Goal: Information Seeking & Learning: Learn about a topic

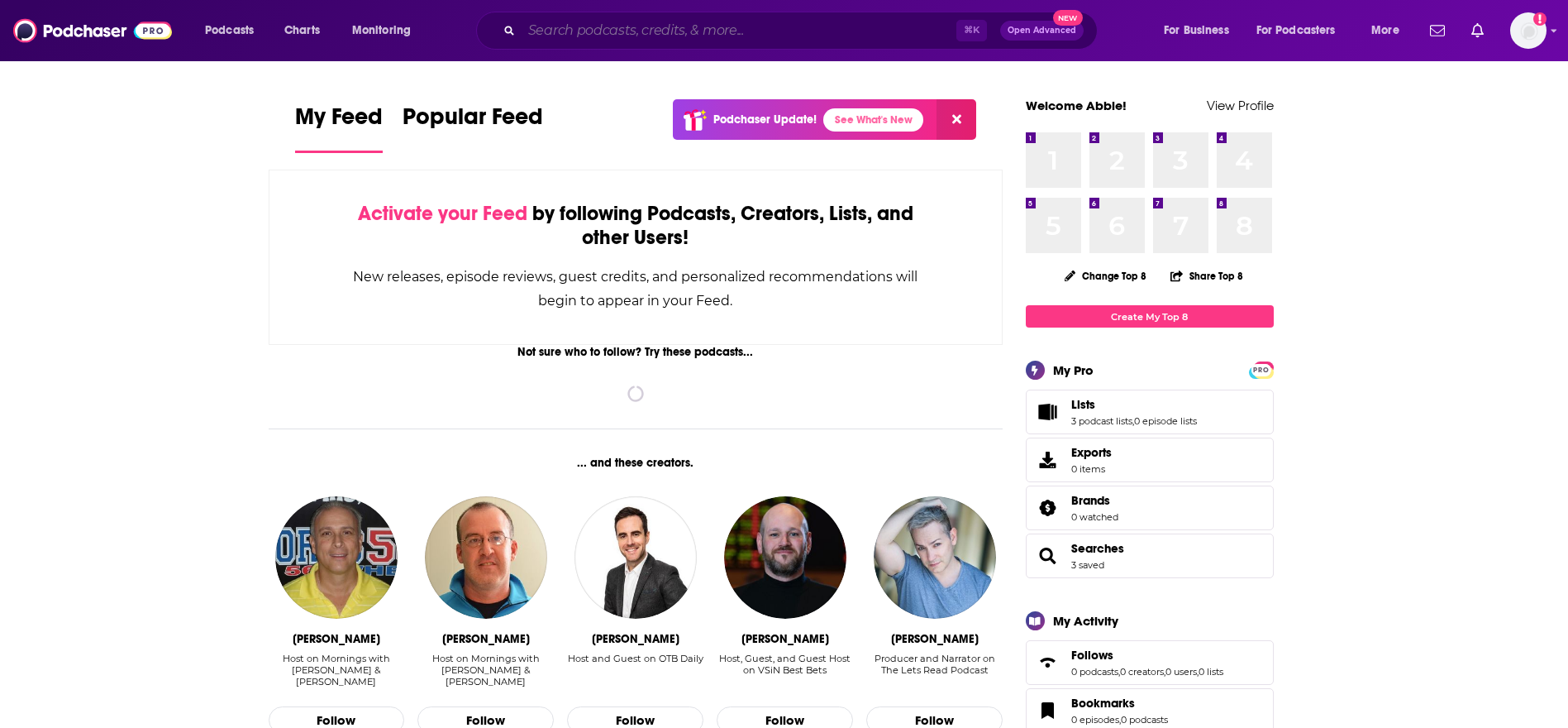
click at [715, 40] on input "Search podcasts, credits, & more..." at bounding box center [739, 31] width 435 height 26
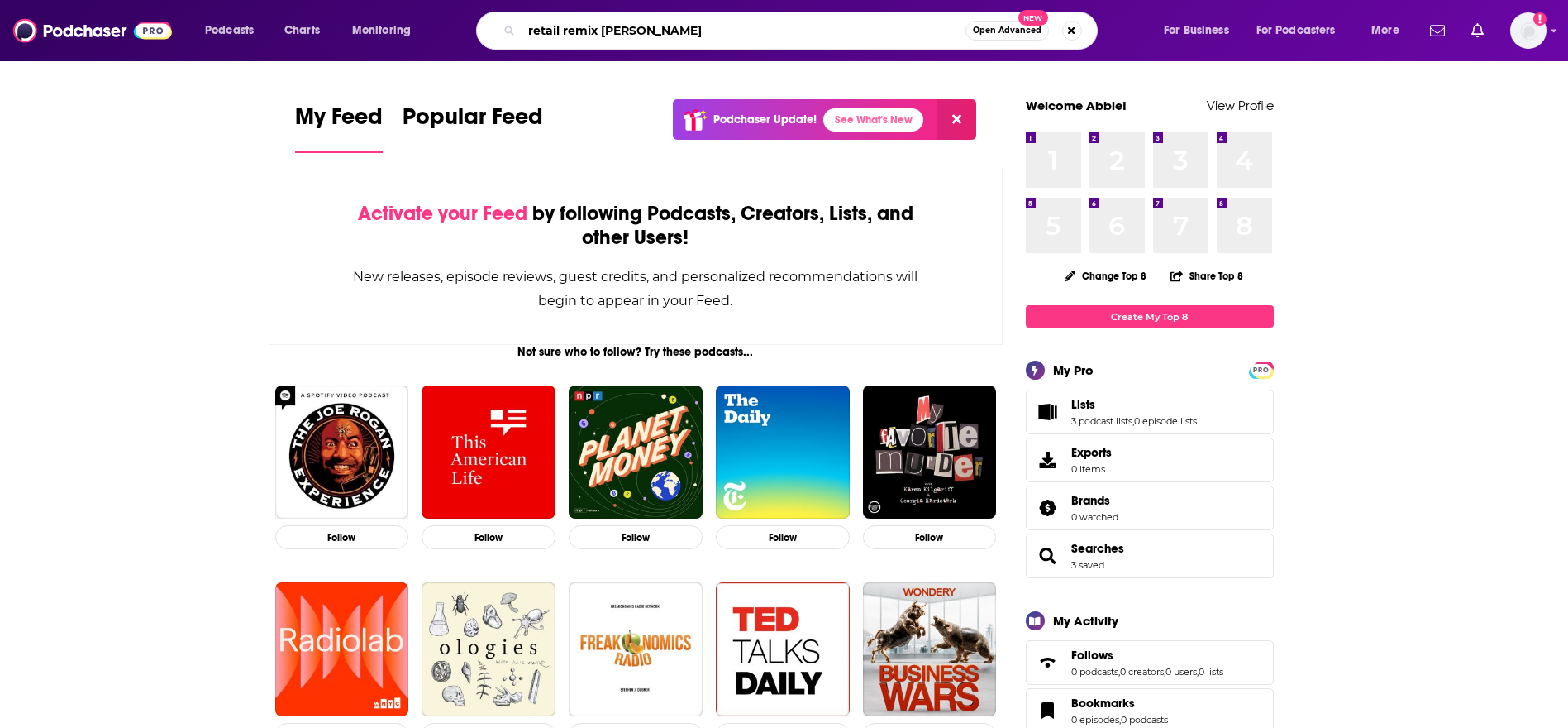
type input "retail remix [PERSON_NAME]"
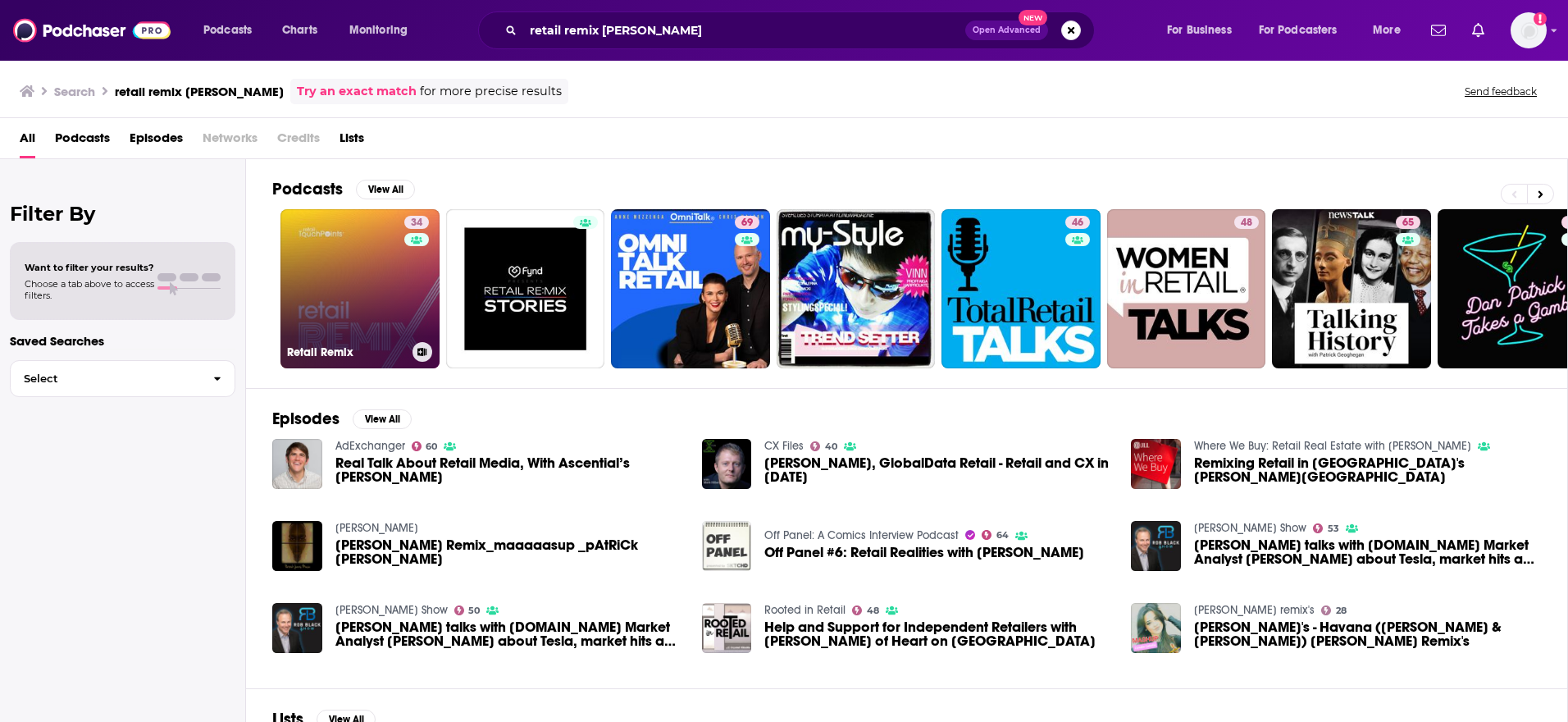
click at [356, 304] on link "34 Retail Remix" at bounding box center [360, 289] width 159 height 159
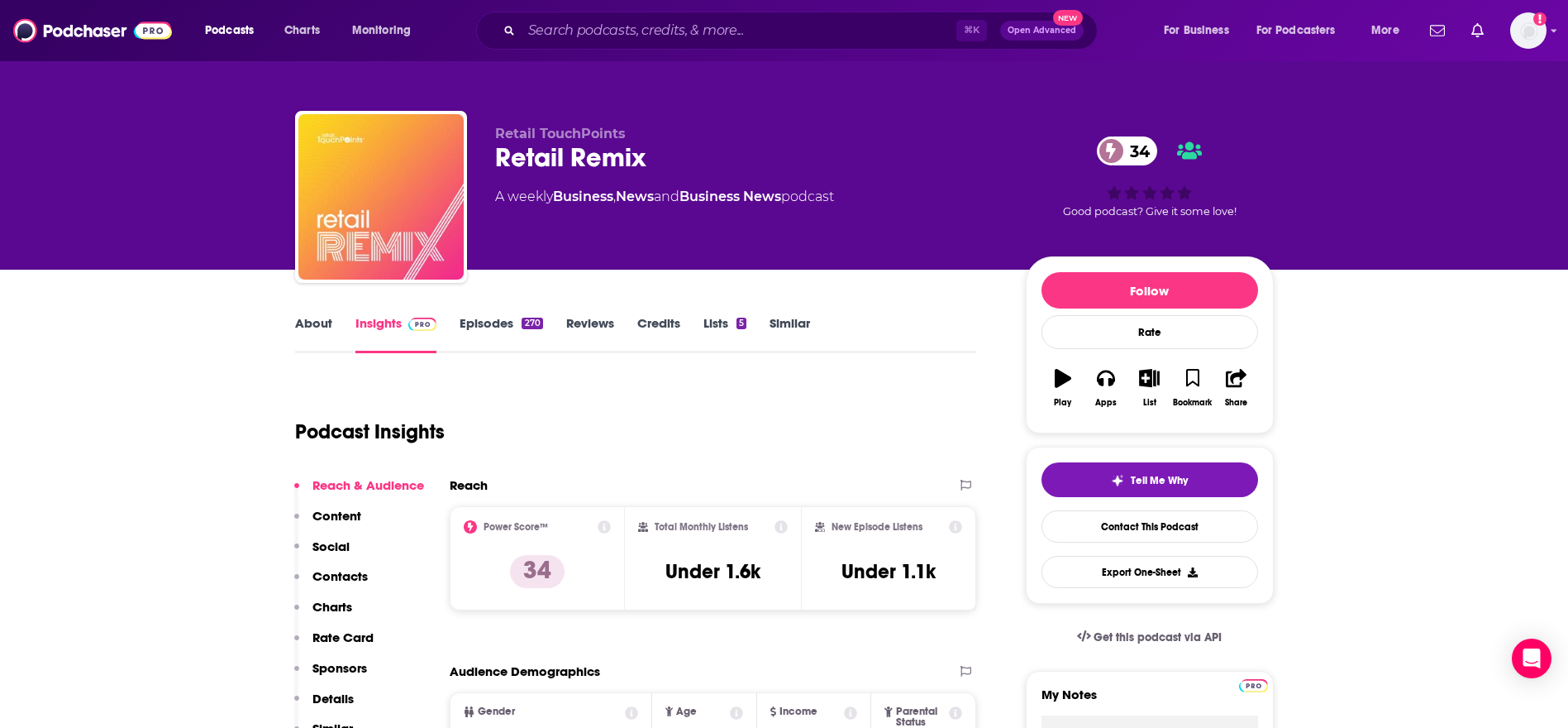
click at [484, 323] on link "Episodes 270" at bounding box center [500, 334] width 83 height 38
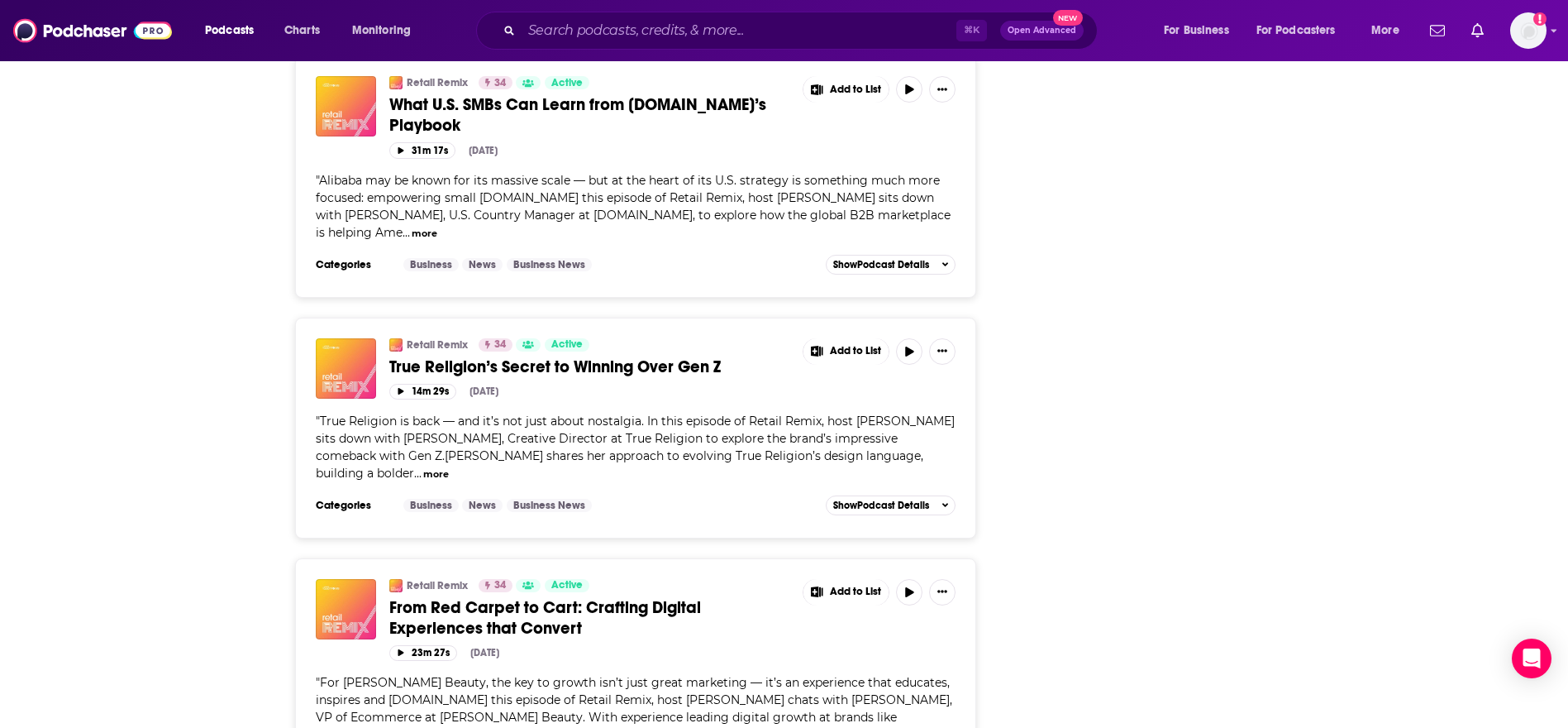
scroll to position [2767, 0]
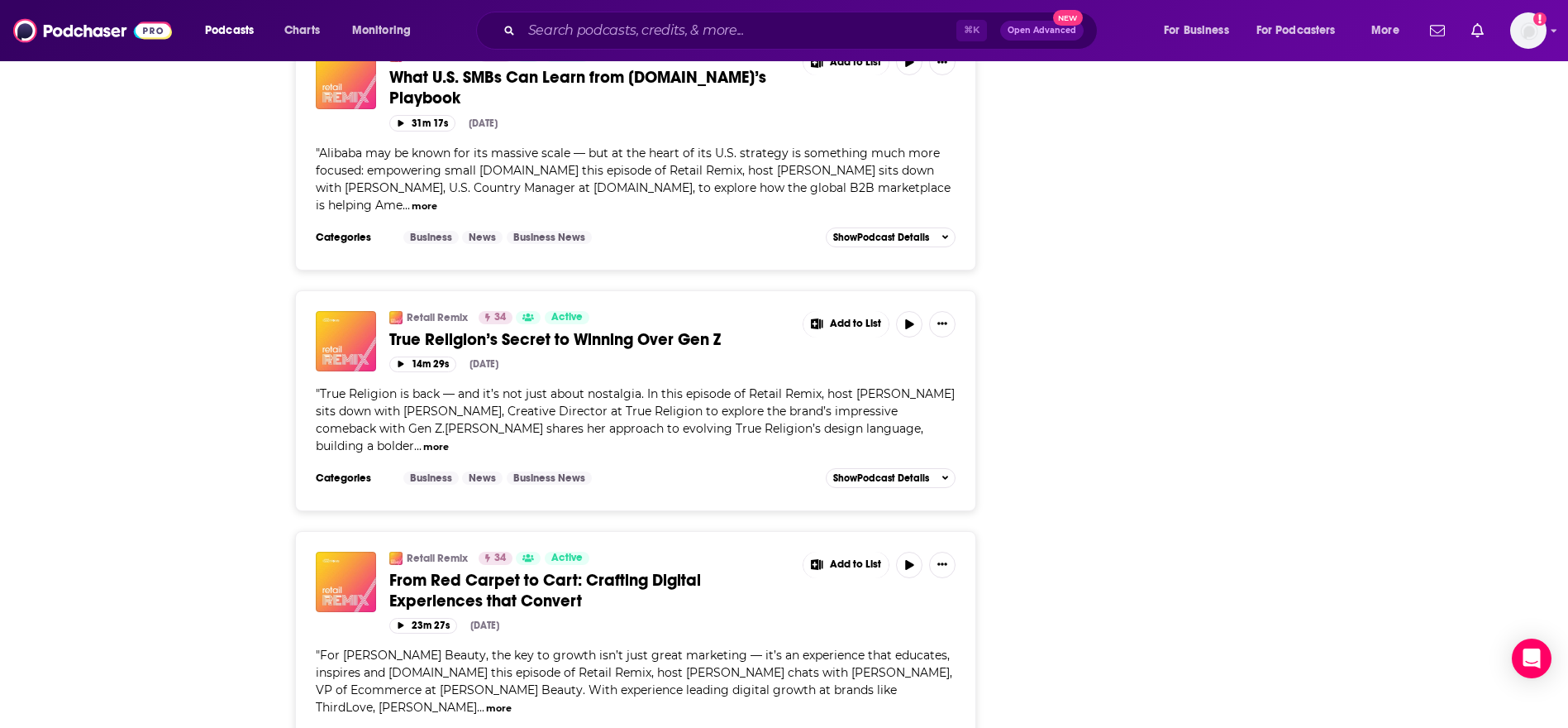
click at [629, 552] on div "Retail Remix 34 Active From Red Carpet to Cart: Crafting Digital Experiences th…" at bounding box center [590, 582] width 402 height 59
click at [636, 570] on span "From Red Carpet to Cart: Crafting Digital Experiences that Convert" at bounding box center [546, 590] width 312 height 41
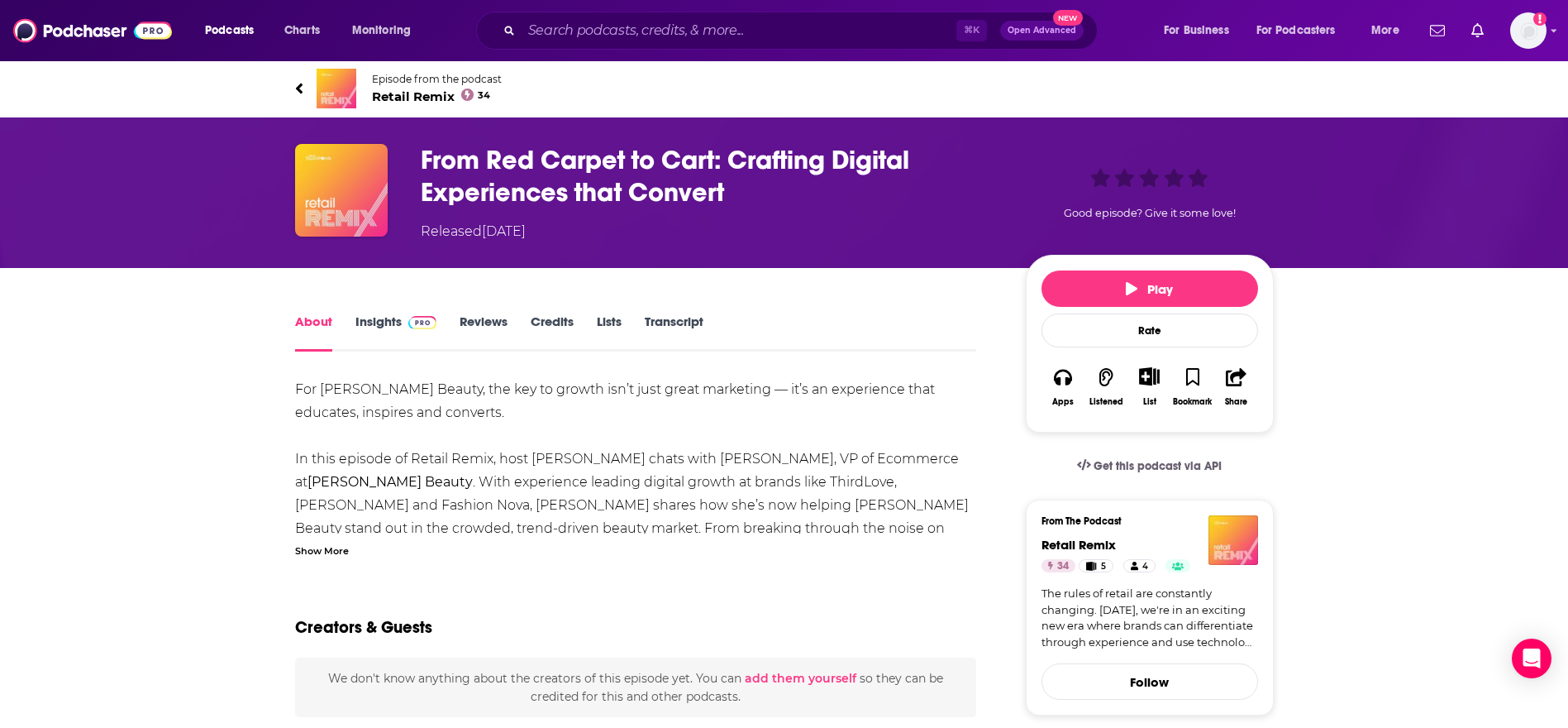
click at [697, 328] on link "Transcript" at bounding box center [674, 333] width 58 height 38
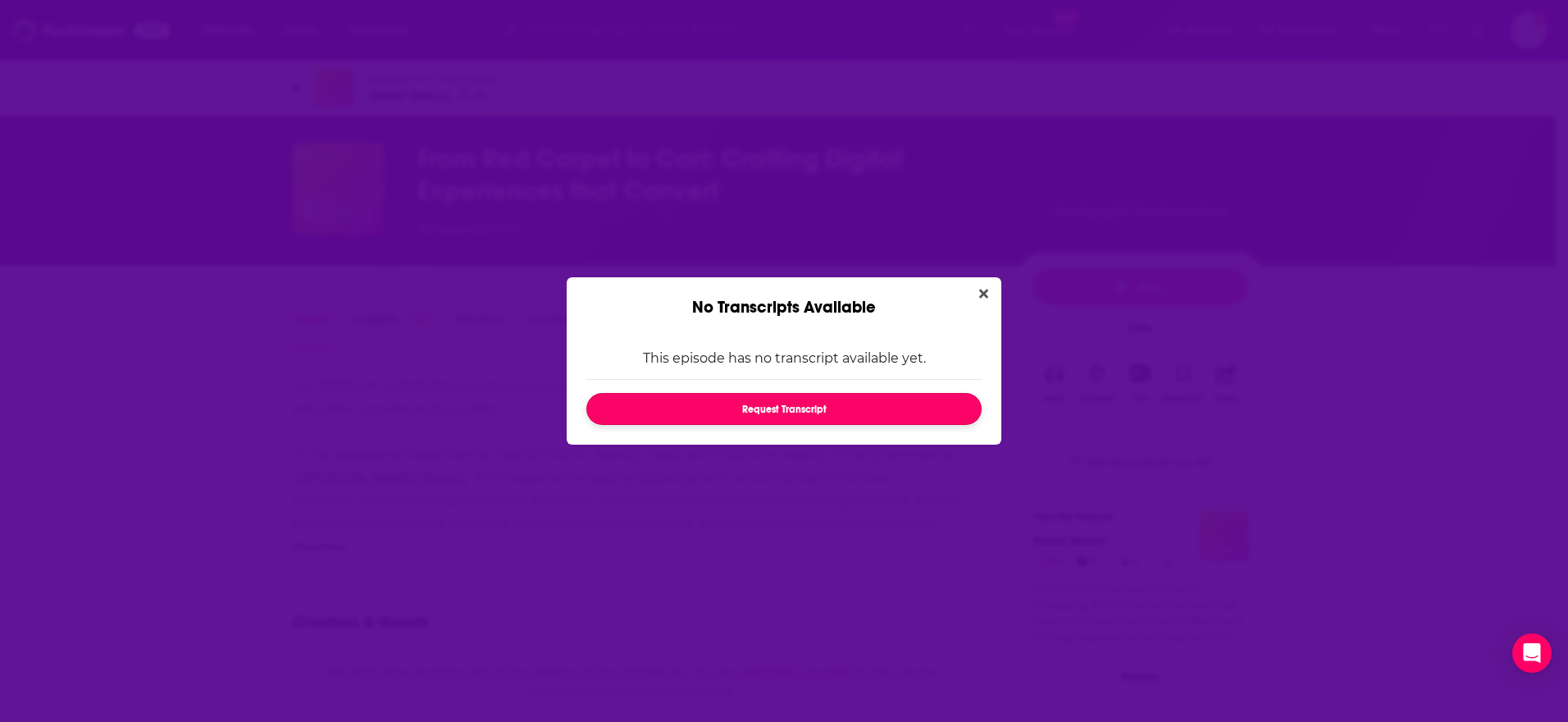
click at [767, 399] on button "Request Transcript" at bounding box center [783, 408] width 395 height 32
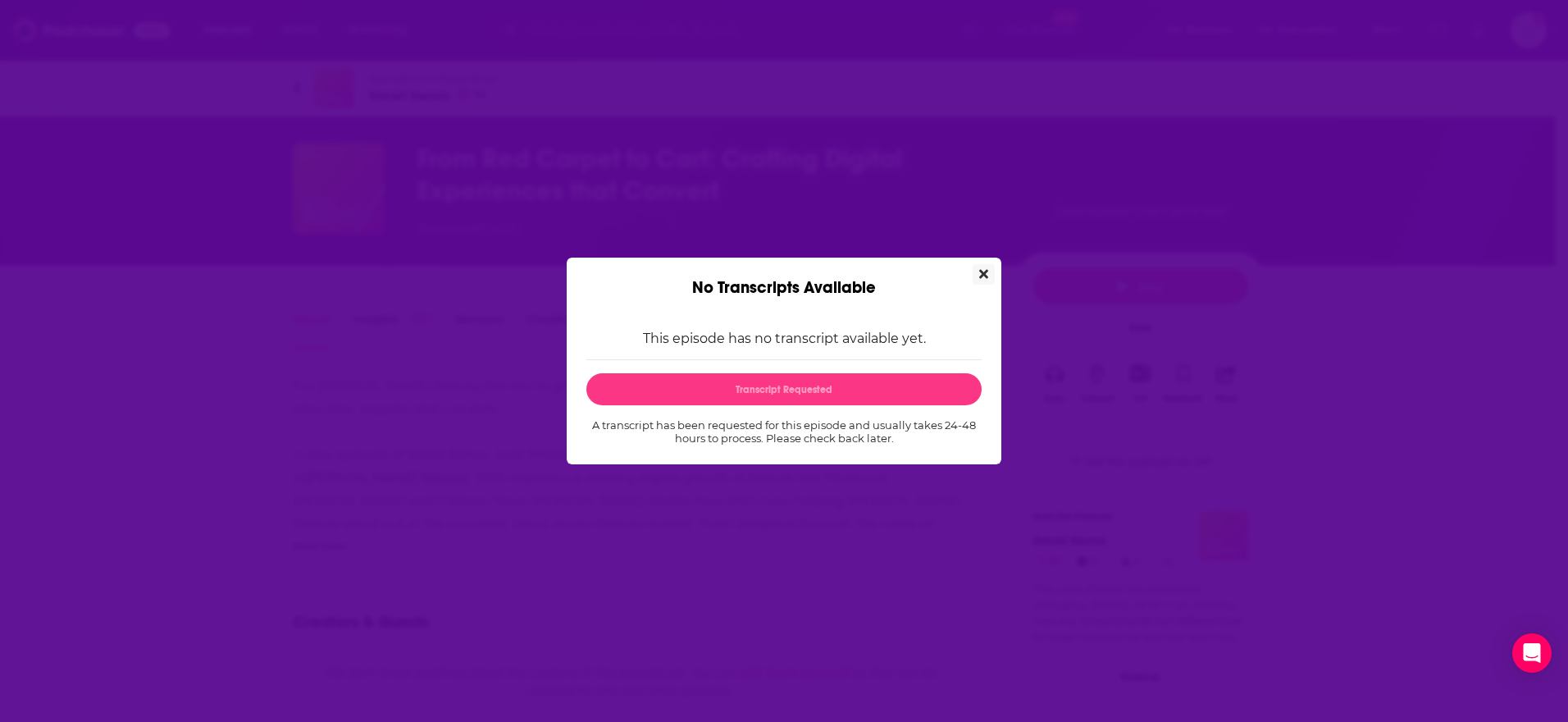
click at [986, 267] on icon "Close" at bounding box center [984, 273] width 9 height 13
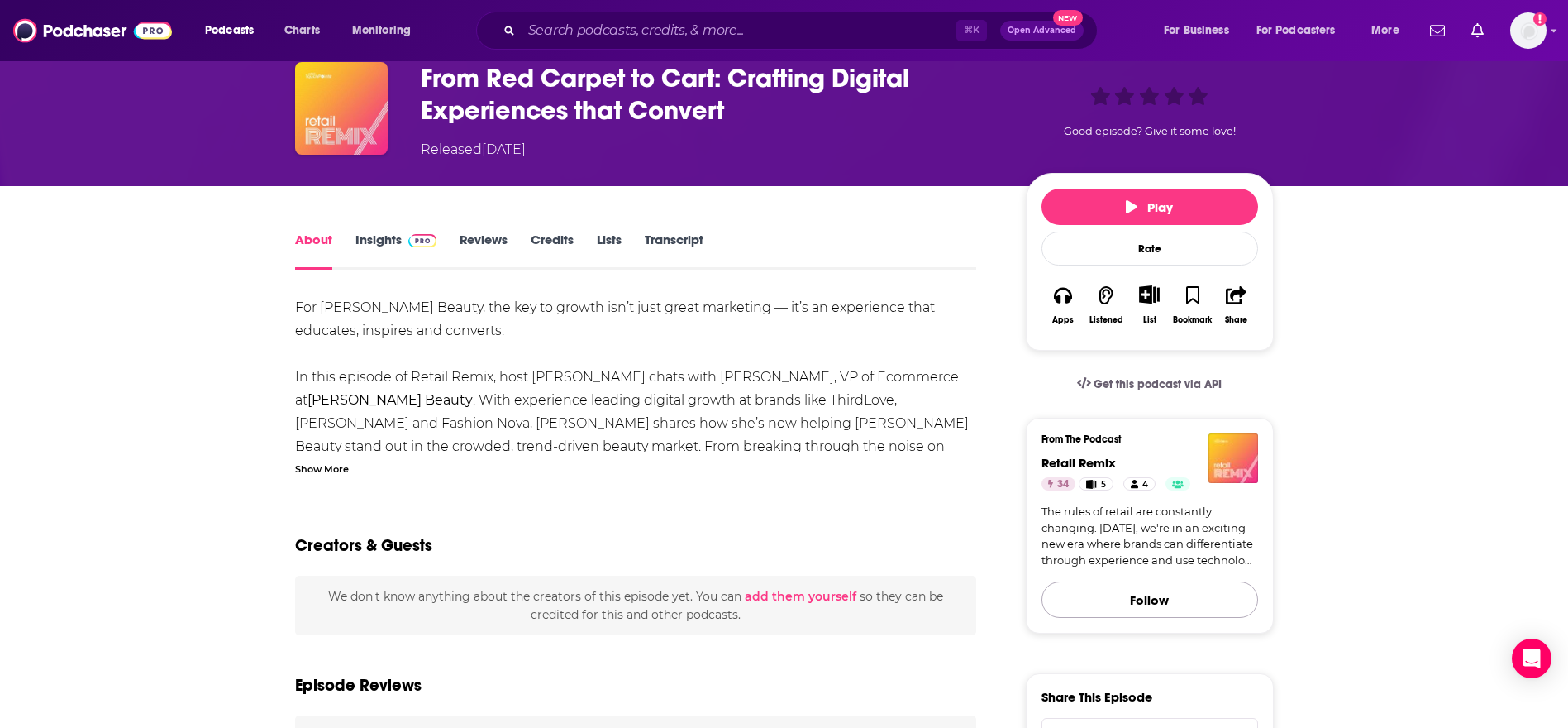
scroll to position [24, 0]
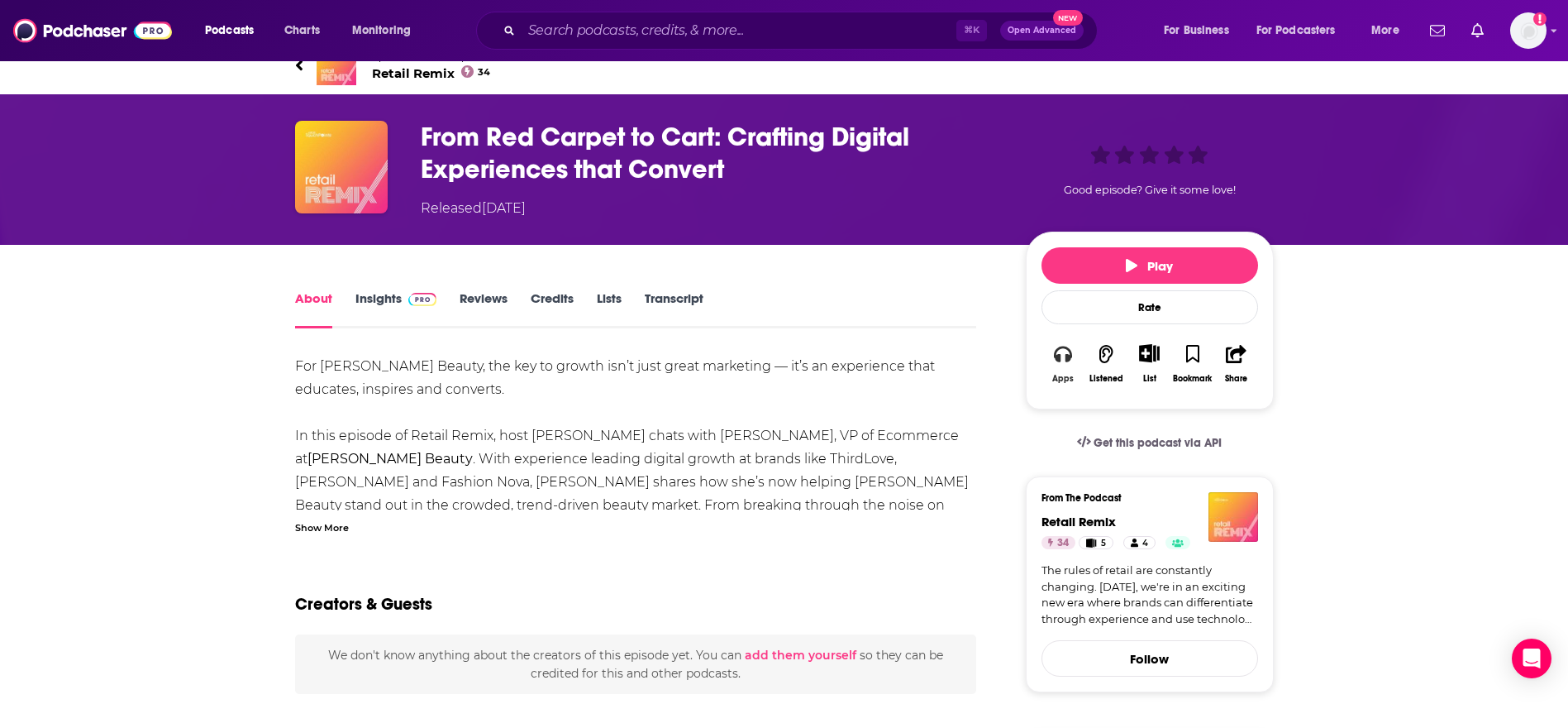
click at [1054, 362] on icon "button" at bounding box center [1062, 354] width 18 height 18
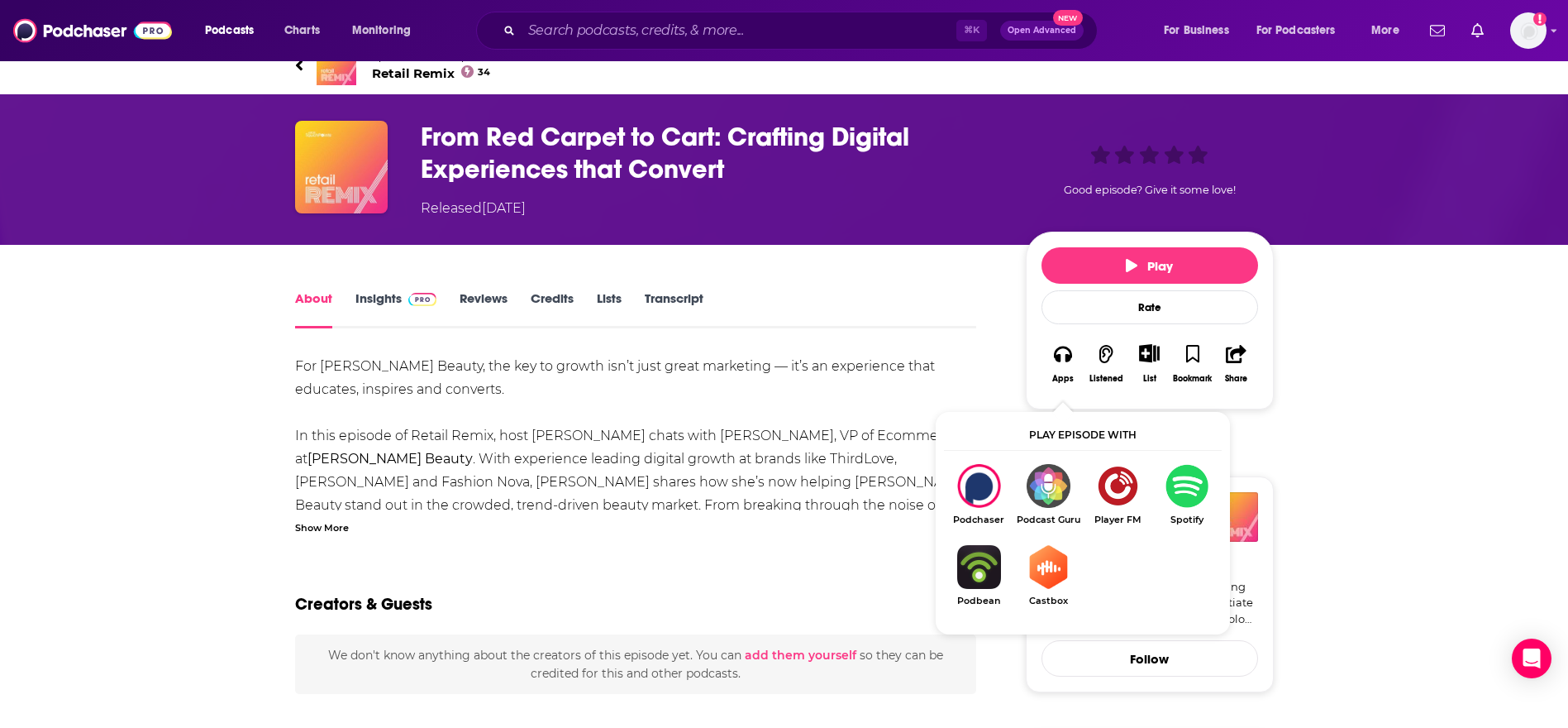
click at [981, 572] on img "Show Listen On dropdown" at bounding box center [979, 567] width 70 height 44
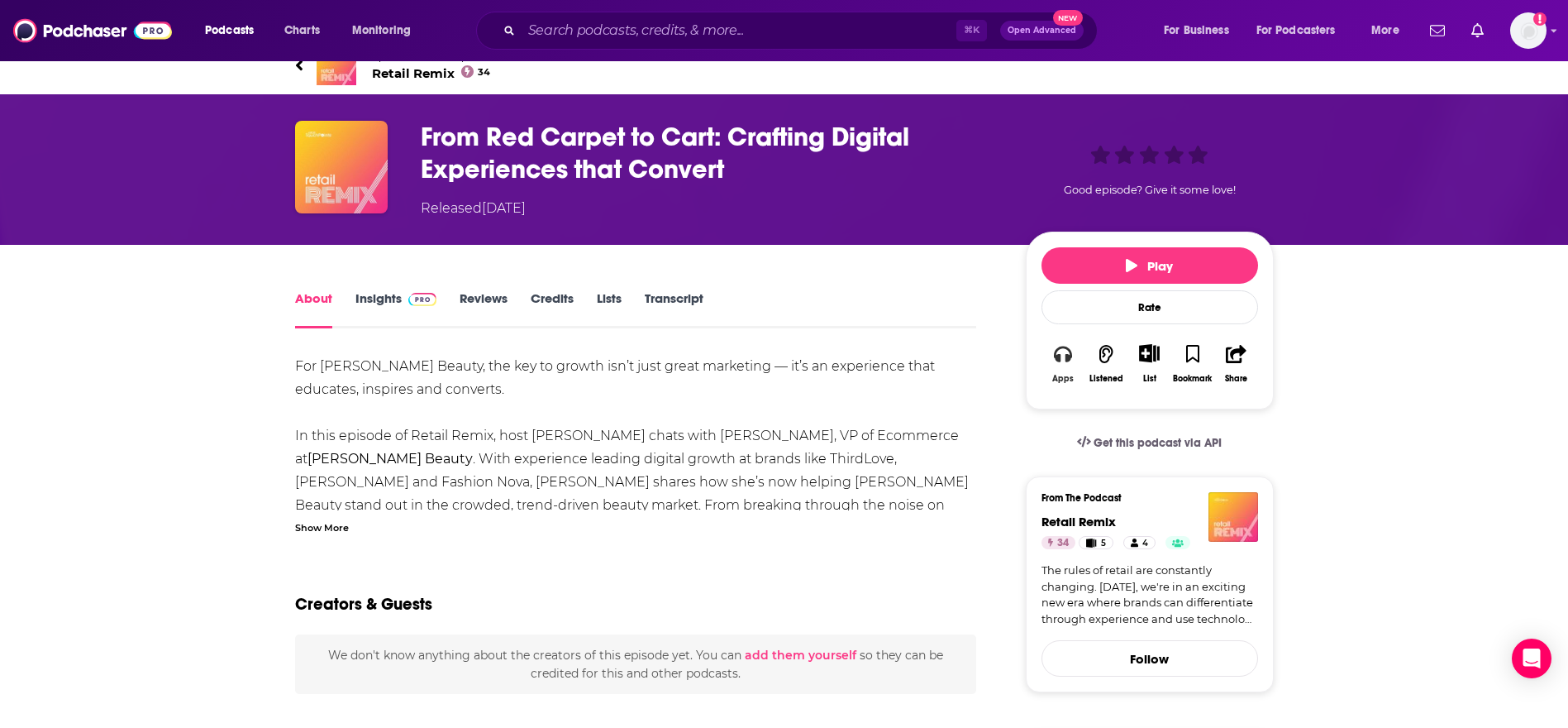
click at [1063, 377] on div "Apps" at bounding box center [1063, 378] width 22 height 10
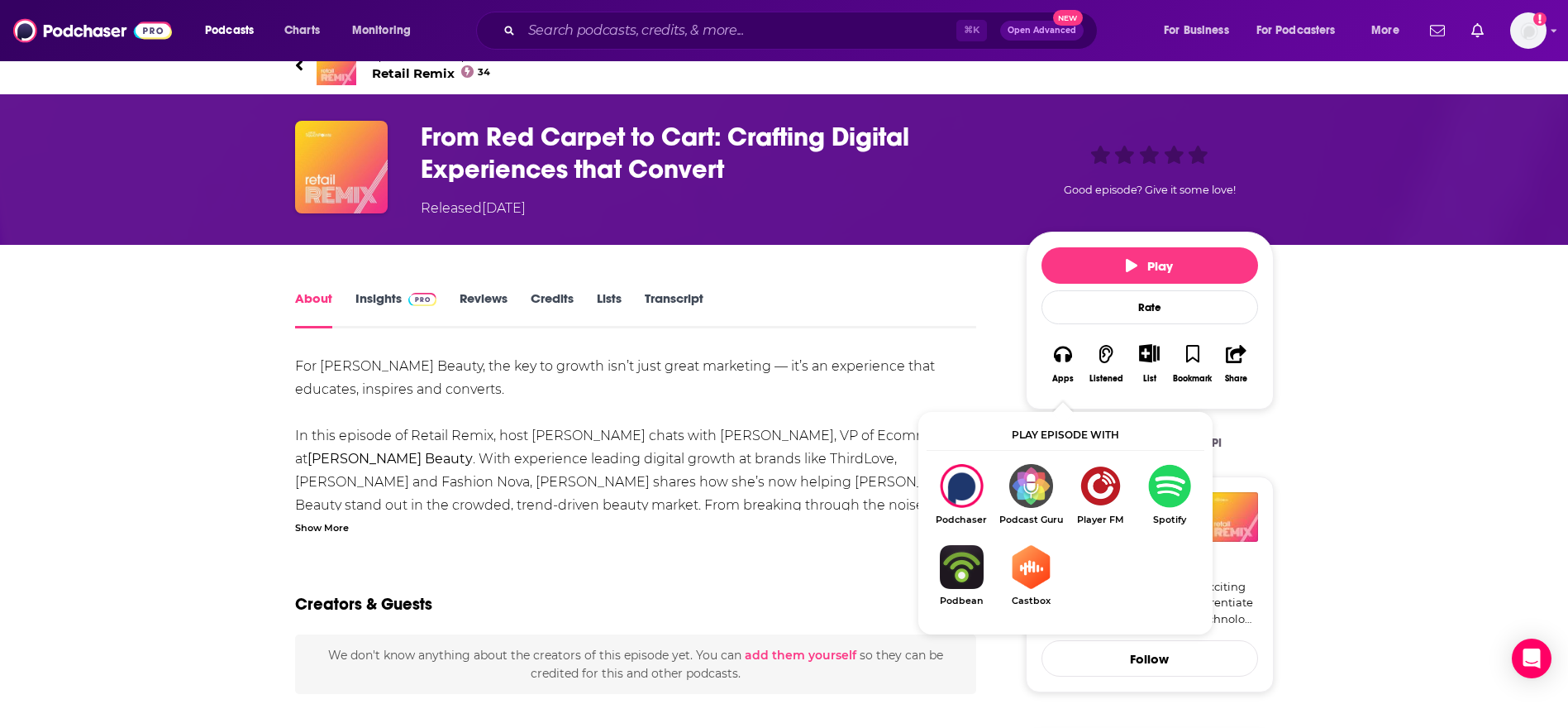
click at [1034, 480] on img "Show Listen On dropdown" at bounding box center [1031, 486] width 70 height 44
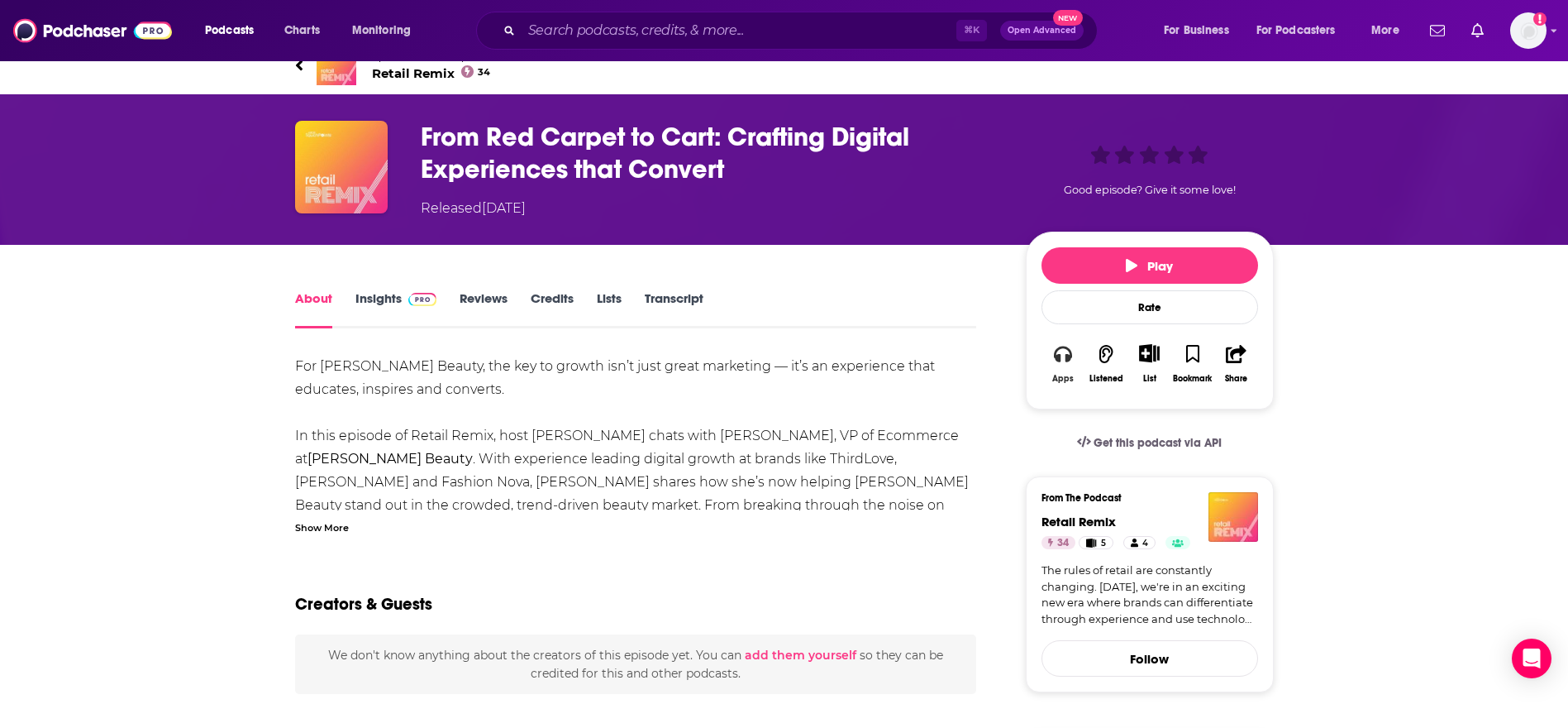
click at [1050, 367] on button "Apps" at bounding box center [1062, 363] width 43 height 60
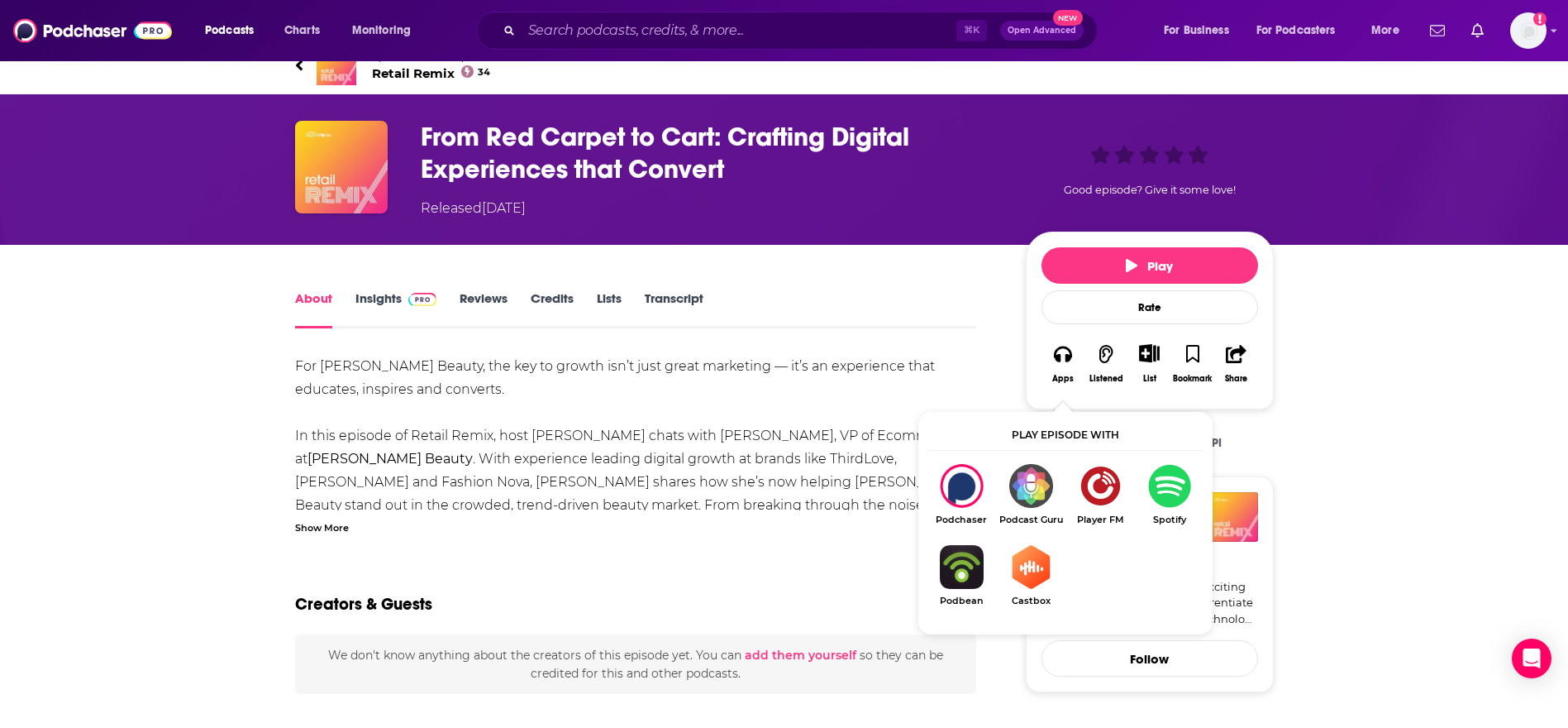
click at [1027, 570] on img "Show Listen On dropdown" at bounding box center [1031, 567] width 70 height 44
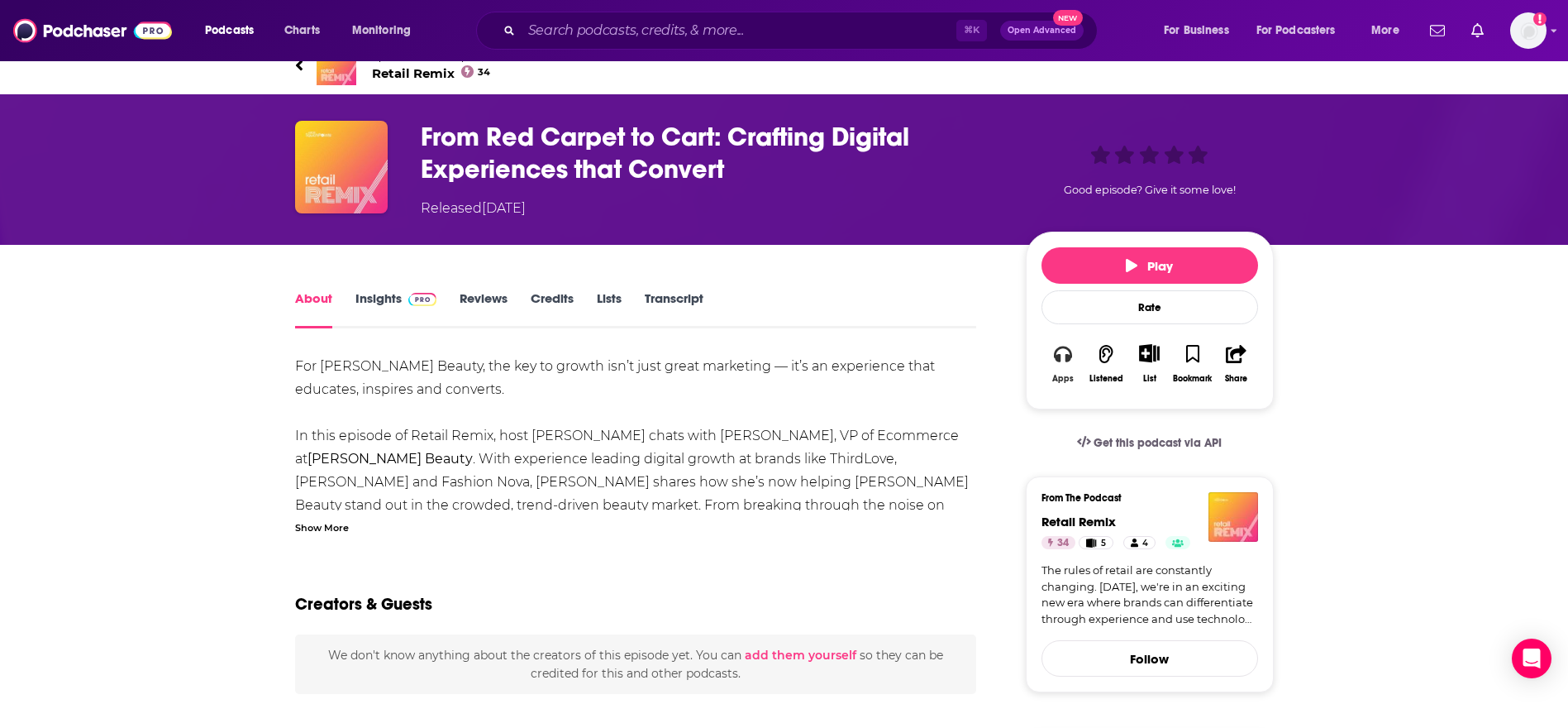
click at [1049, 346] on button "Apps" at bounding box center [1062, 363] width 43 height 60
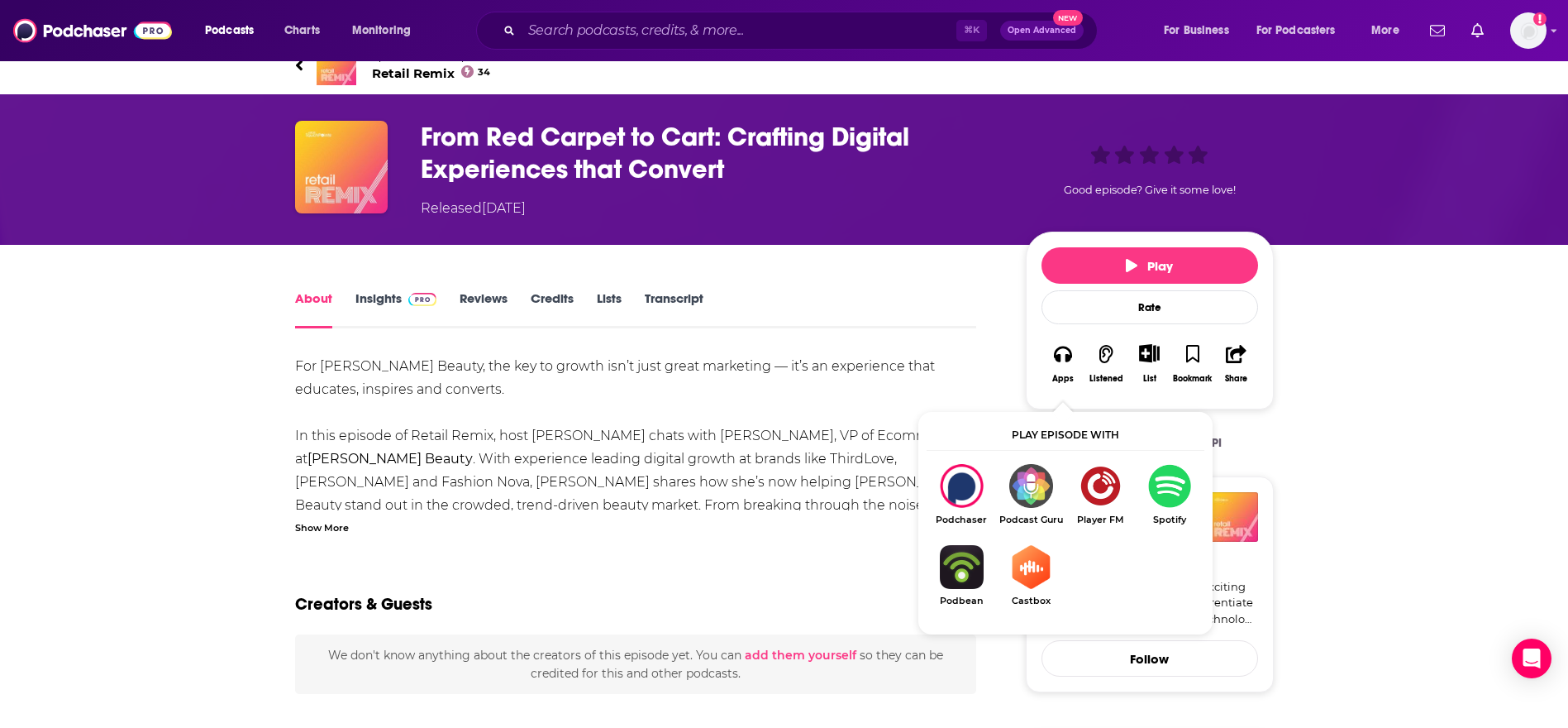
click at [1107, 480] on img "Show Listen On dropdown" at bounding box center [1101, 486] width 70 height 44
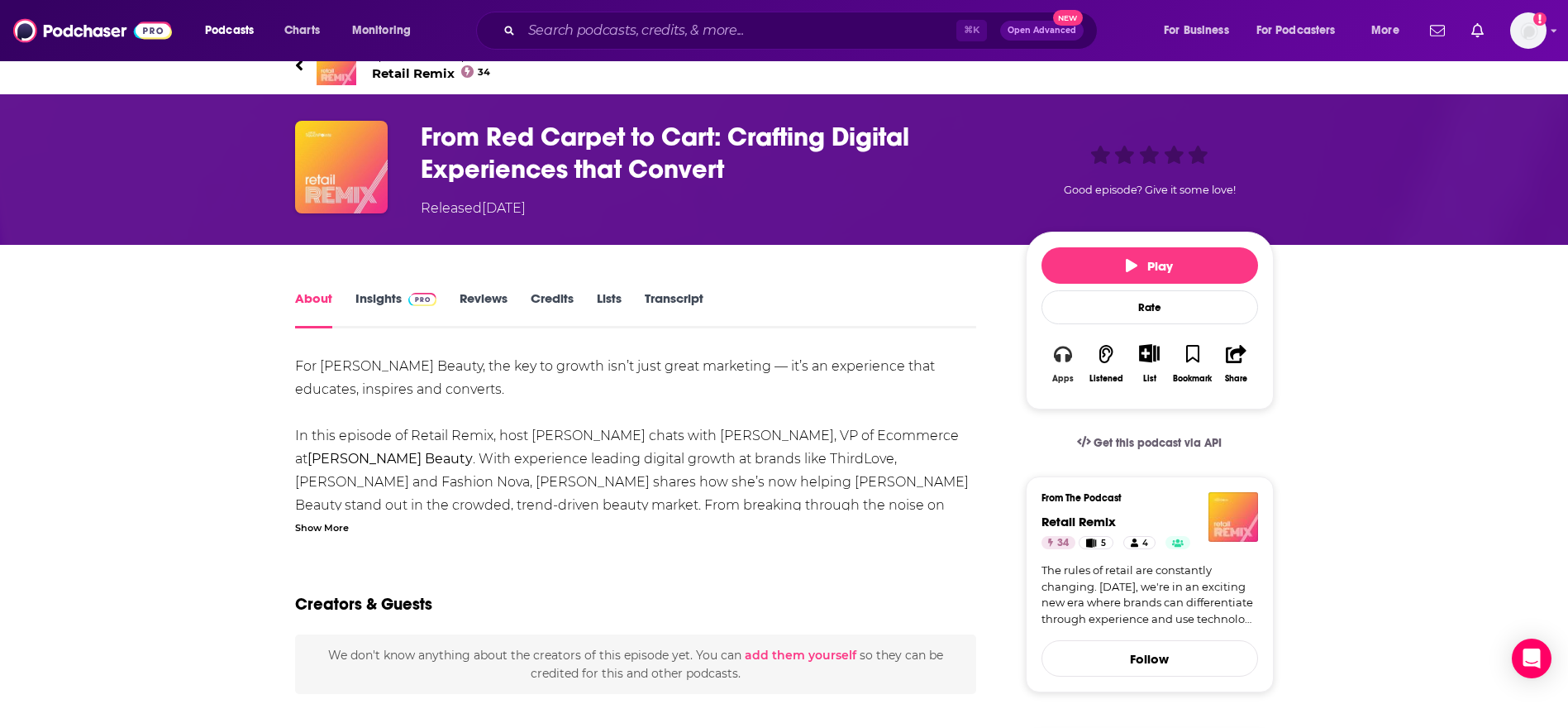
click at [1077, 348] on button "Apps" at bounding box center [1062, 363] width 43 height 60
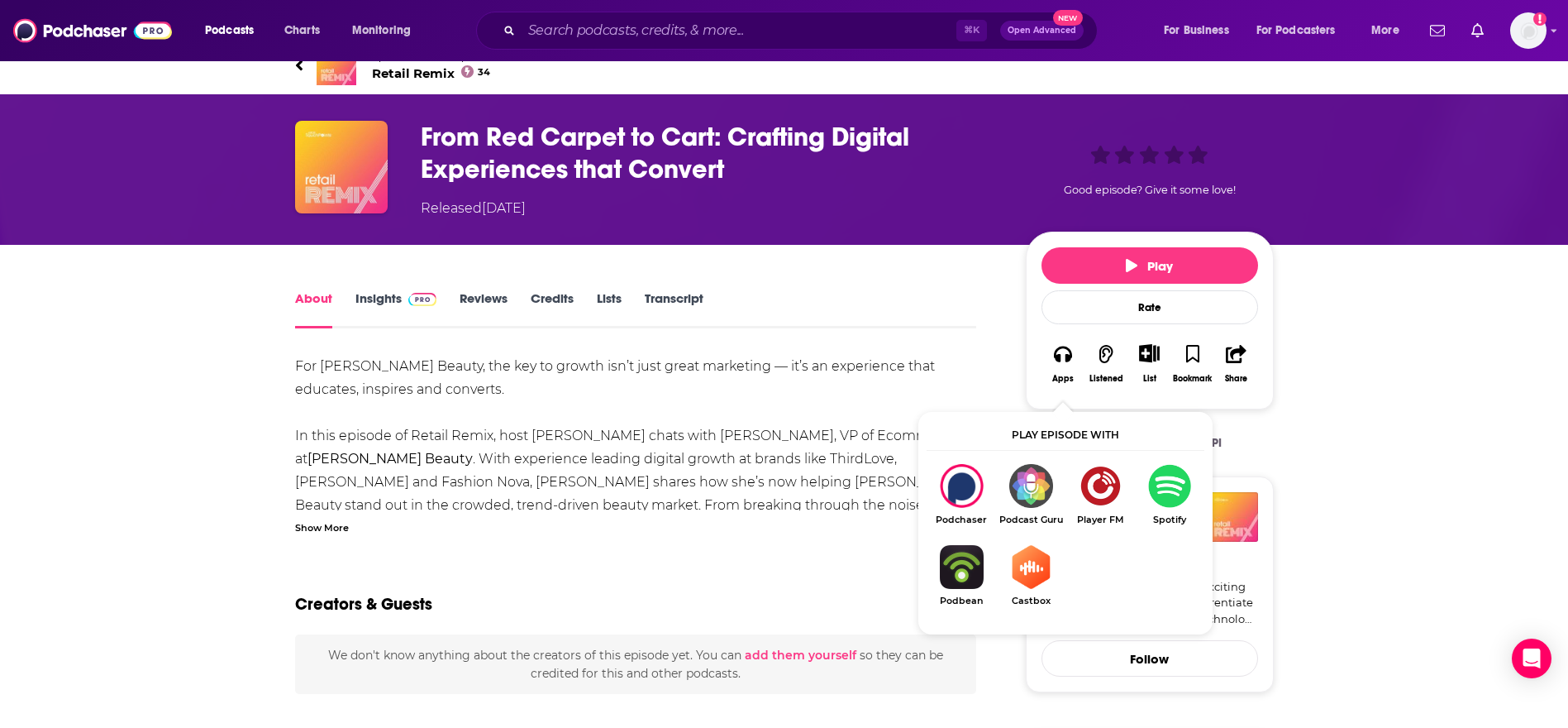
click at [1024, 505] on img "Show Listen On dropdown" at bounding box center [1031, 486] width 70 height 44
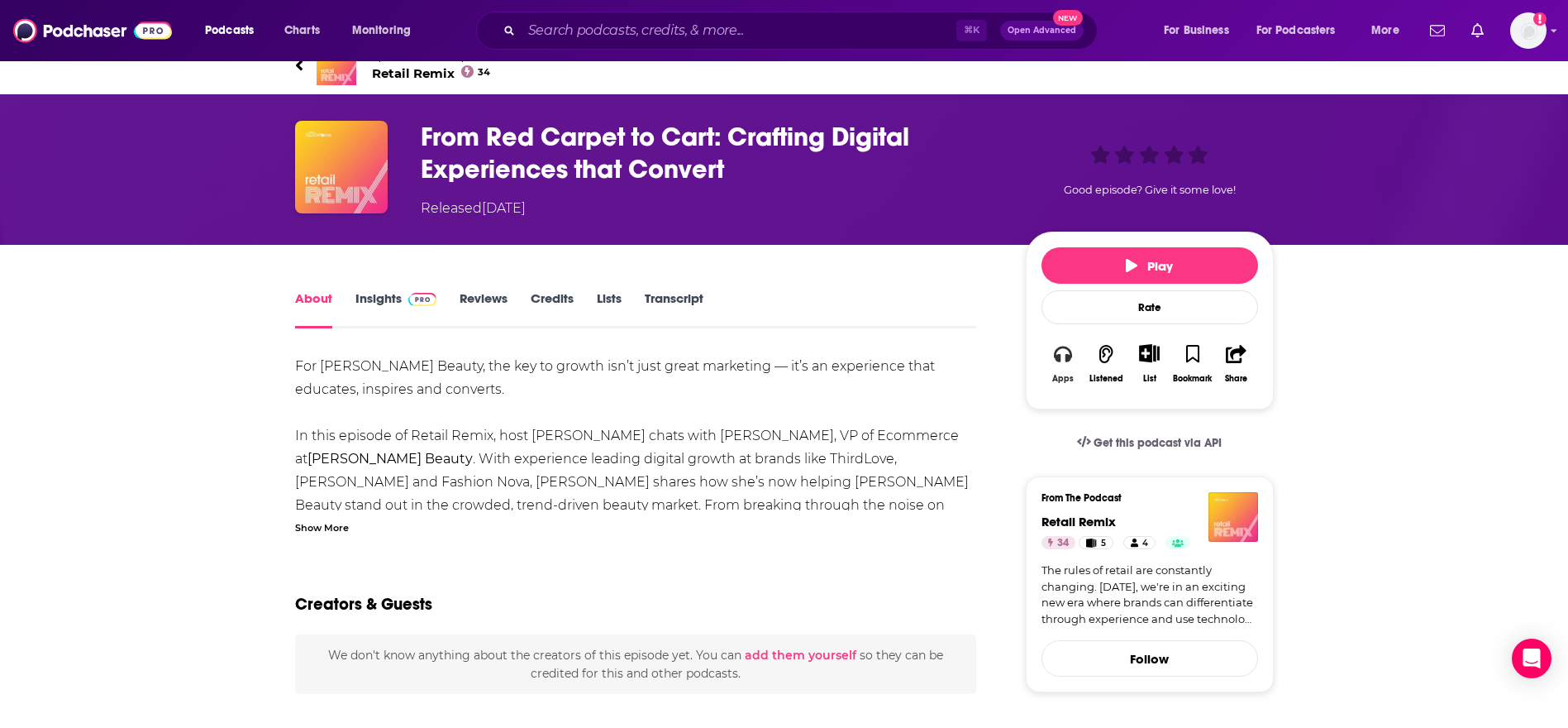
click at [1066, 357] on icon "button" at bounding box center [1062, 353] width 18 height 17
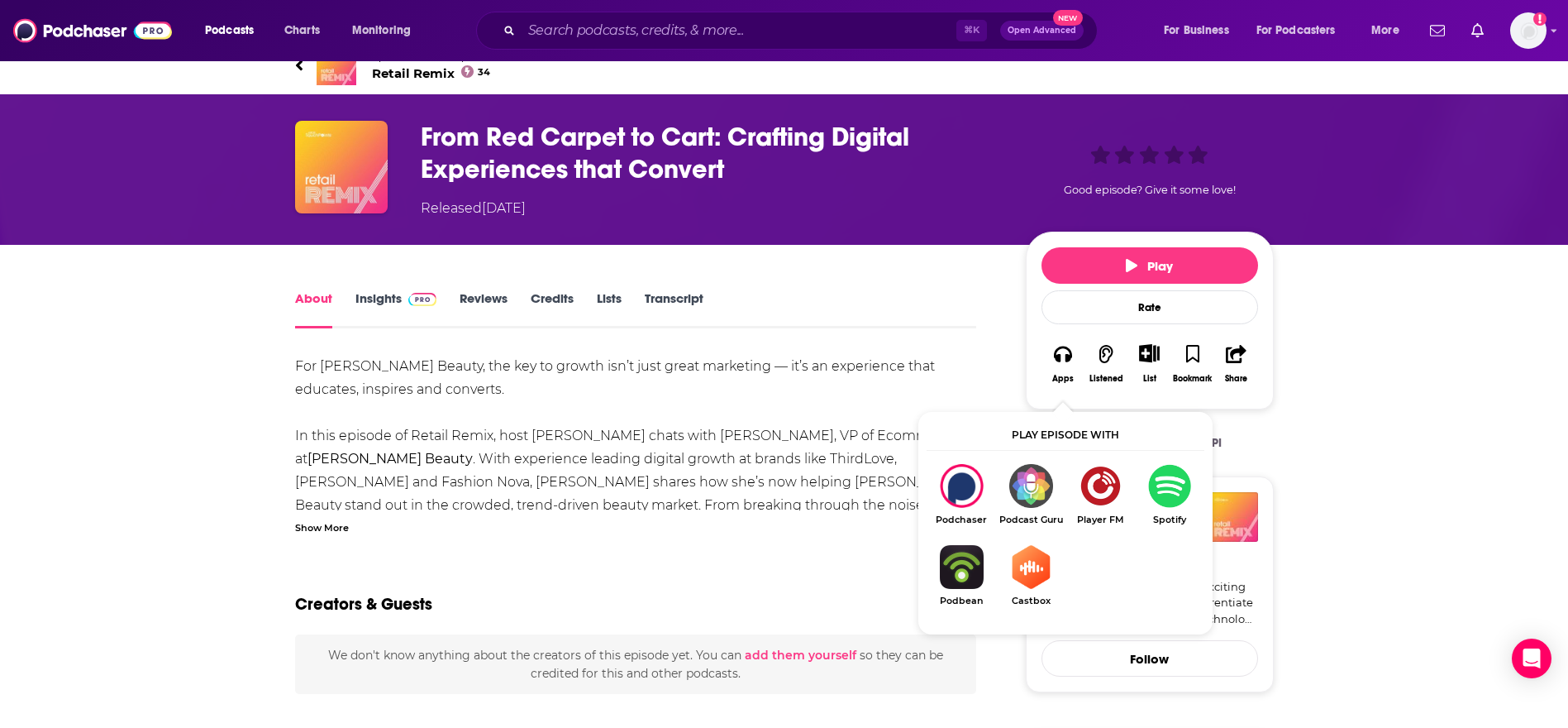
click at [1014, 498] on img "Show Listen On dropdown" at bounding box center [1031, 486] width 70 height 44
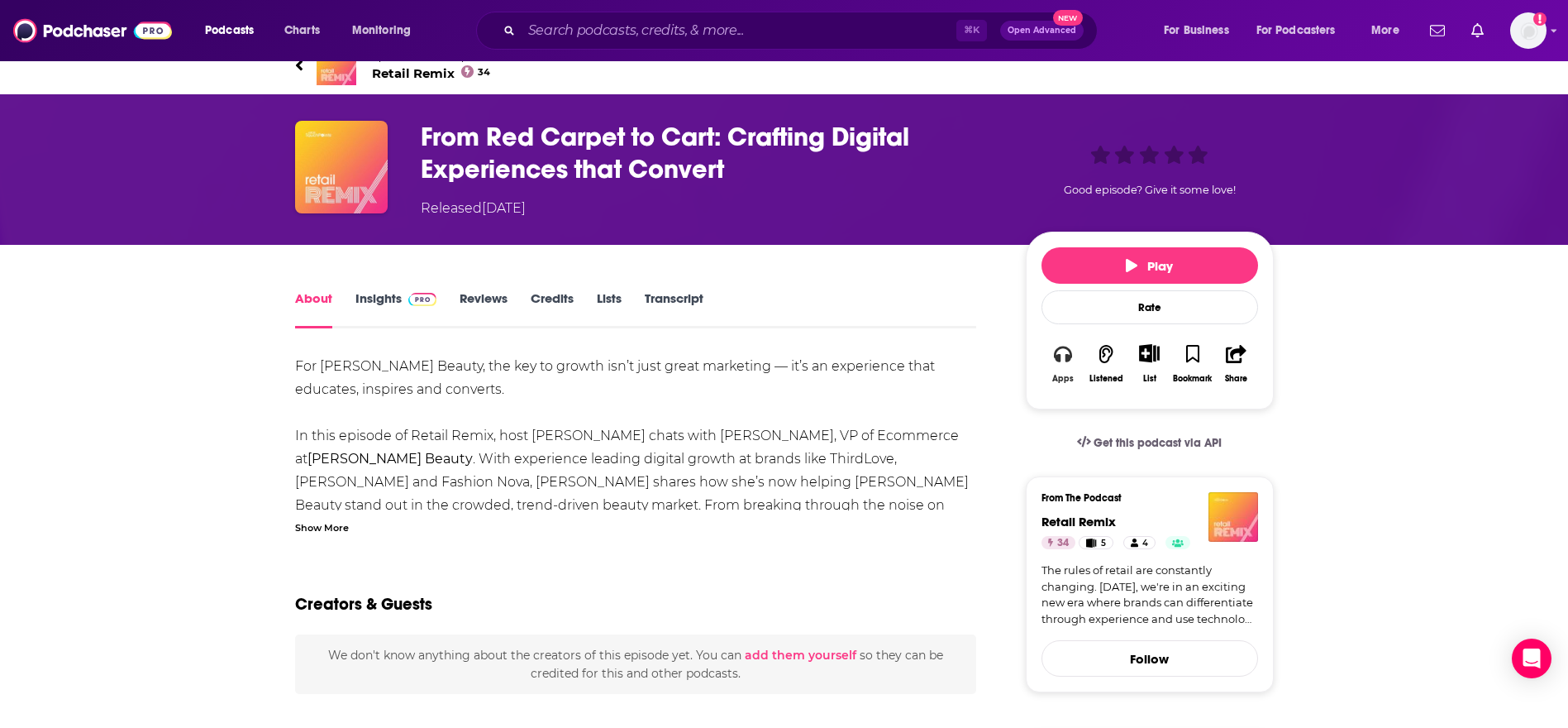
click at [1067, 350] on icon "button" at bounding box center [1062, 354] width 18 height 18
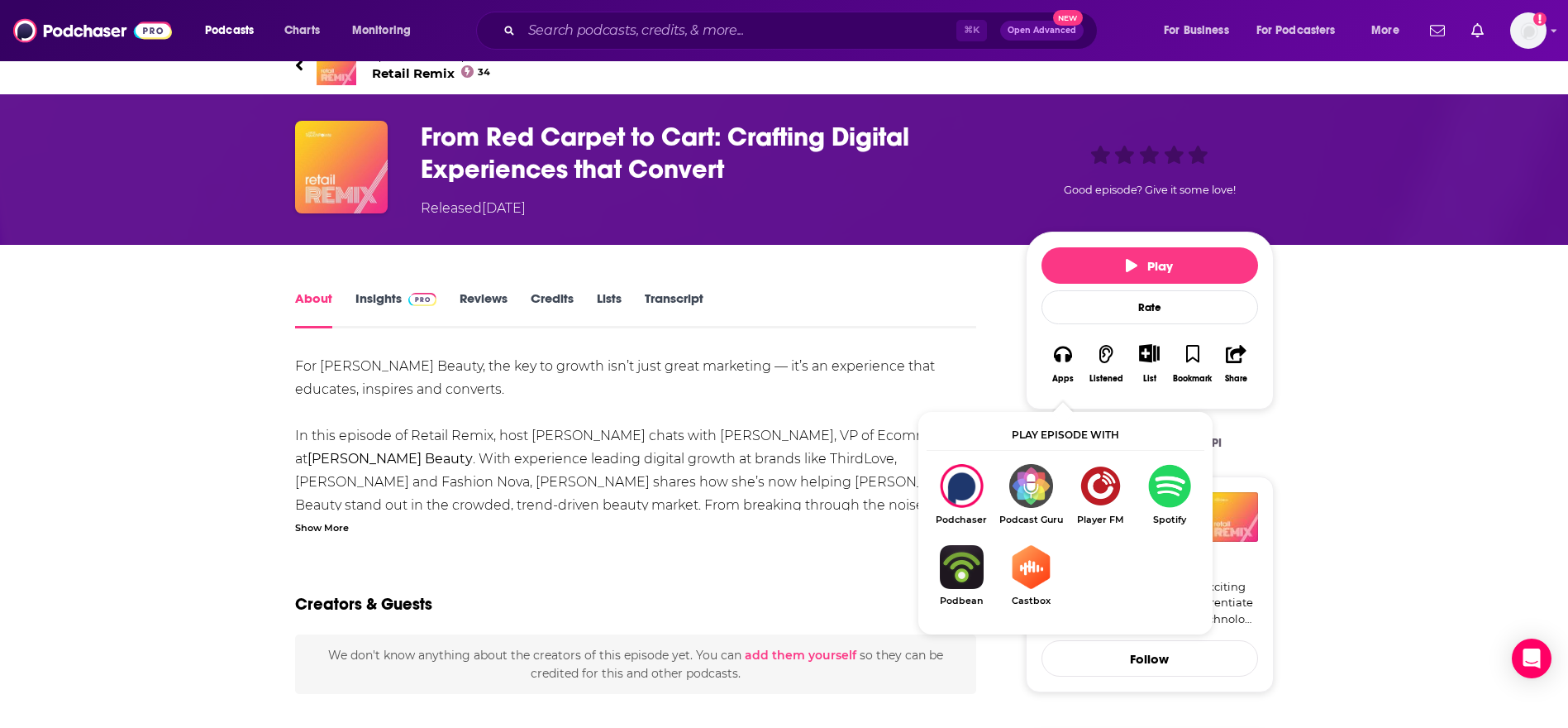
click at [959, 568] on img "Show Listen On dropdown" at bounding box center [961, 567] width 70 height 44
